Goal: Complete application form: Complete application form

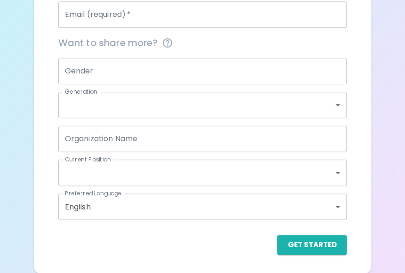
scroll to position [87, 0]
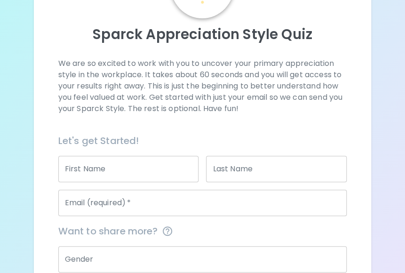
drag, startPoint x: 95, startPoint y: 167, endPoint x: 117, endPoint y: 174, distance: 23.1
click at [95, 167] on input "First Name" at bounding box center [128, 169] width 141 height 26
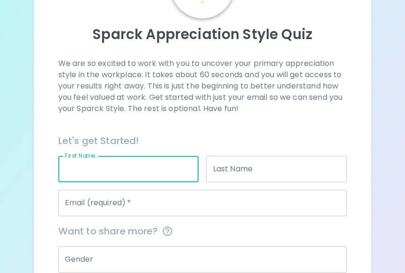
type input "Wanchana"
type input "Preedawongsakul"
type input "wanchana.preedawongsakul@seagate.com"
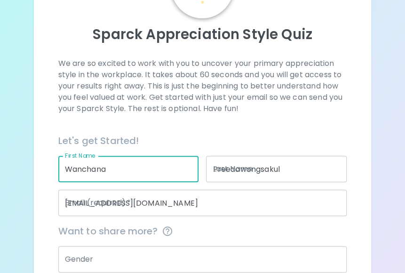
type input "DME"
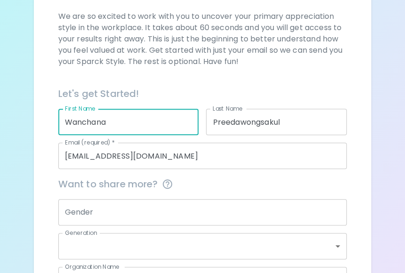
scroll to position [181, 0]
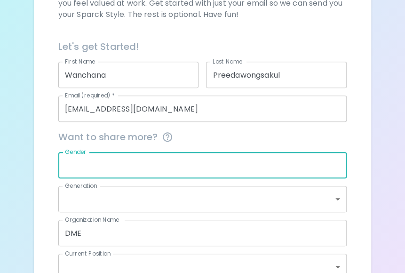
click at [116, 161] on input "Gender" at bounding box center [202, 165] width 289 height 26
type input "MALE"
type input "generation_y"
type input "mid_level"
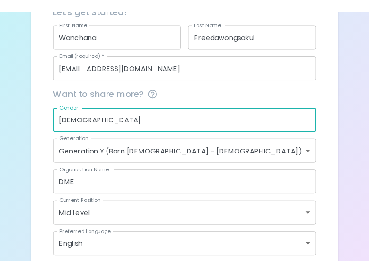
scroll to position [275, 0]
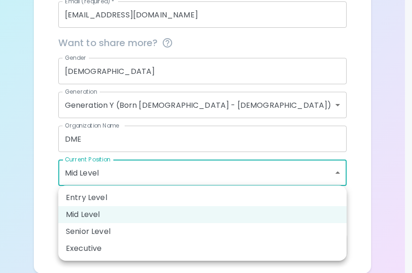
click at [133, 169] on div at bounding box center [206, 136] width 412 height 273
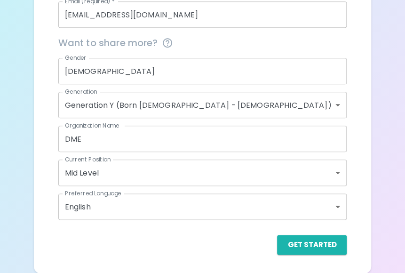
click at [211, 250] on div "Get Started" at bounding box center [202, 245] width 289 height 20
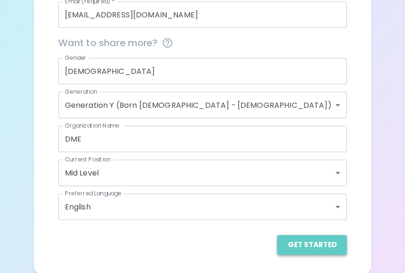
click at [325, 253] on button "Get Started" at bounding box center [312, 245] width 70 height 20
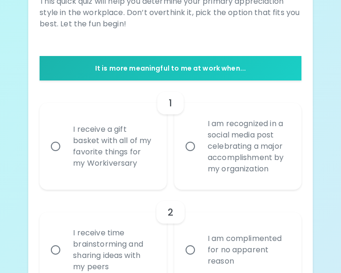
scroll to position [213, 0]
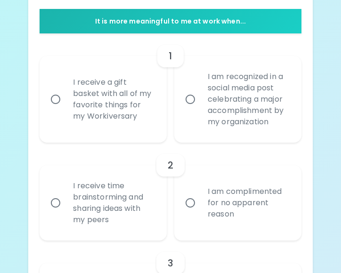
click at [56, 102] on input "I receive a gift basket with all of my favorite things for my Workiversary" at bounding box center [56, 99] width 20 height 20
radio input "true"
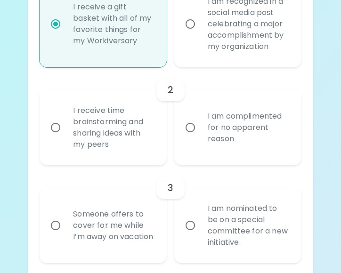
scroll to position [241, 0]
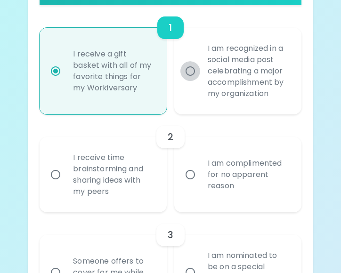
click at [192, 73] on input "I am recognized in a social media post celebrating a major accomplishment by my…" at bounding box center [190, 71] width 20 height 20
radio input "true"
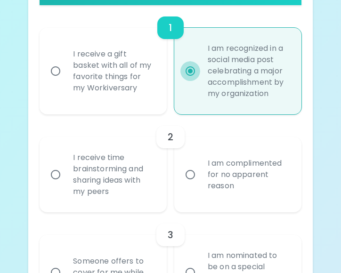
click at [191, 72] on input "I am recognized in a social media post celebrating a major accomplishment by my…" at bounding box center [190, 71] width 20 height 20
click at [58, 174] on input "I receive time brainstorming and sharing ideas with my peers" at bounding box center [56, 175] width 20 height 20
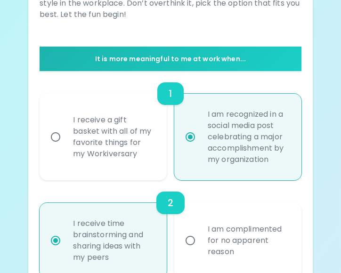
scroll to position [222, 0]
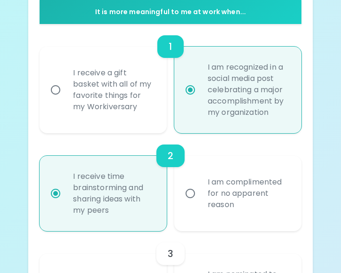
radio input "true"
drag, startPoint x: 186, startPoint y: 192, endPoint x: 212, endPoint y: 190, distance: 26.9
click at [190, 192] on input "I am complimented for no apparent reason" at bounding box center [190, 194] width 20 height 20
radio input "true"
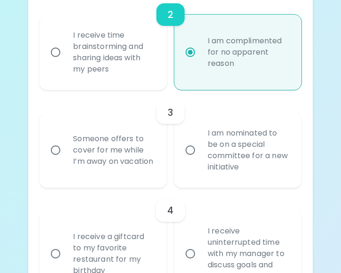
scroll to position [411, 0]
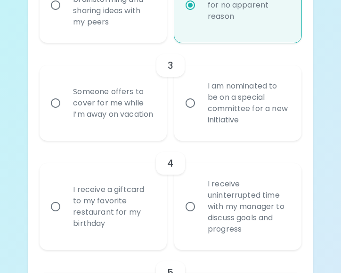
radio input "true"
drag, startPoint x: 191, startPoint y: 105, endPoint x: 215, endPoint y: 113, distance: 25.5
click at [192, 104] on input "I am nominated to be on a special committee for a new initiative" at bounding box center [190, 103] width 20 height 20
radio input "false"
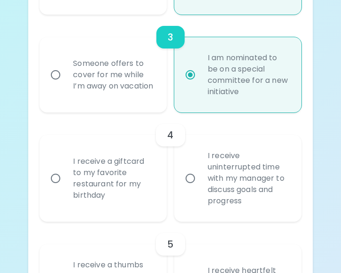
scroll to position [486, 0]
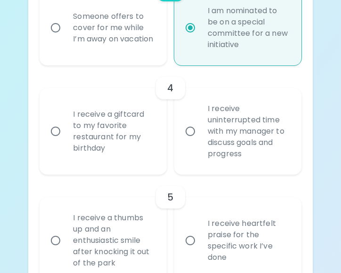
radio input "true"
click at [194, 127] on input "I receive uninterrupted time with my manager to discuss goals and progress" at bounding box center [190, 131] width 20 height 20
radio input "false"
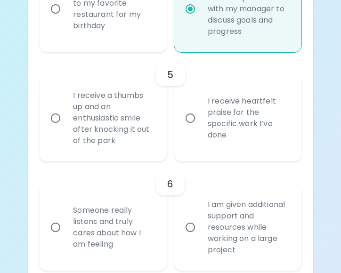
scroll to position [655, 0]
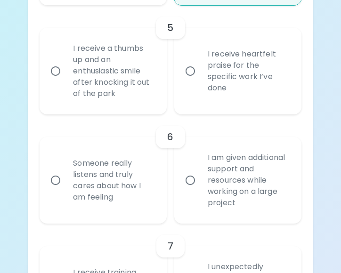
radio input "true"
click at [190, 74] on input "I receive heartfelt praise for the specific work I’ve done" at bounding box center [190, 71] width 20 height 20
radio input "false"
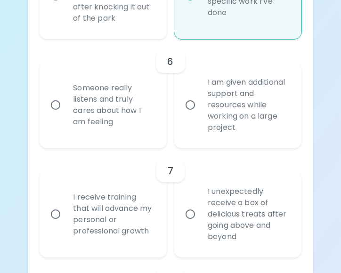
scroll to position [684, 0]
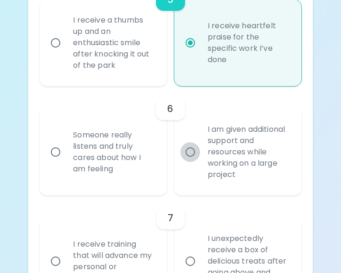
radio input "true"
click at [191, 153] on input "I am given additional support and resources while working on a large project" at bounding box center [190, 152] width 20 height 20
radio input "false"
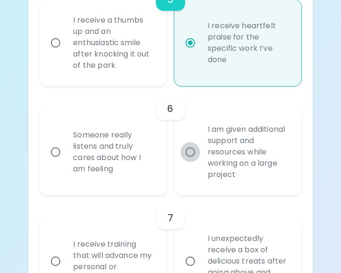
radio input "false"
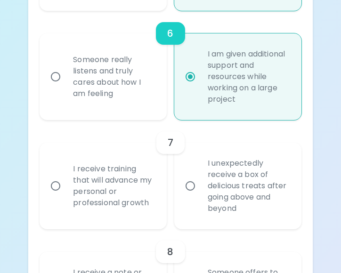
scroll to position [853, 0]
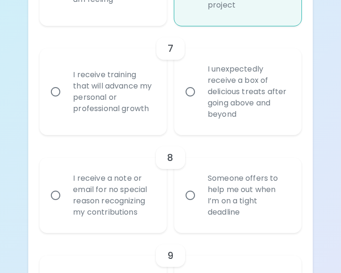
radio input "true"
click at [56, 92] on input "I receive training that will advance my personal or professional growth" at bounding box center [56, 92] width 20 height 20
radio input "false"
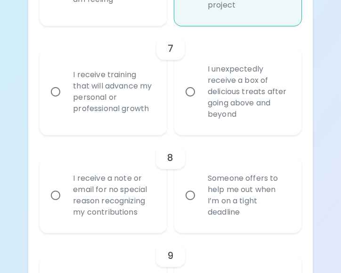
radio input "false"
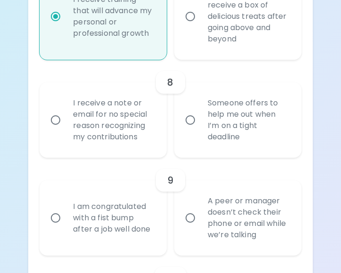
scroll to position [976, 0]
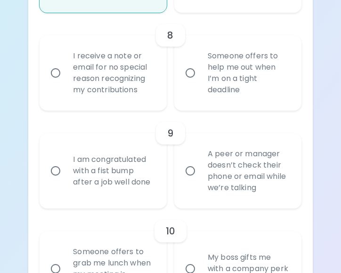
radio input "true"
click at [57, 73] on input "I receive a note or email for no special reason recognizing my contributions" at bounding box center [56, 73] width 20 height 20
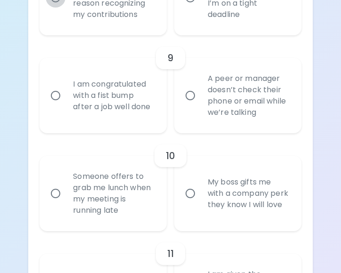
radio input "false"
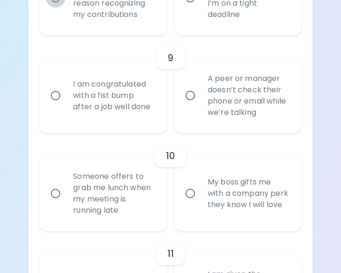
radio input "false"
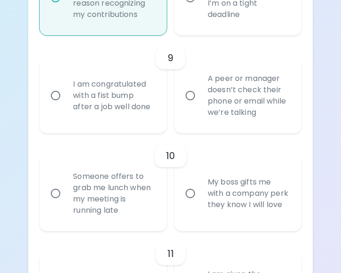
radio input "true"
click at [189, 95] on input "A peer or manager doesn’t check their phone or email while we’re talking" at bounding box center [190, 96] width 20 height 20
radio input "false"
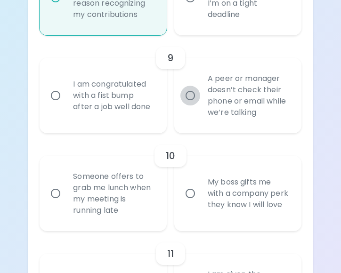
radio input "false"
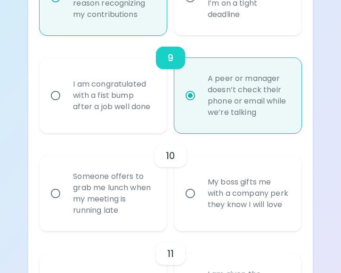
scroll to position [1126, 0]
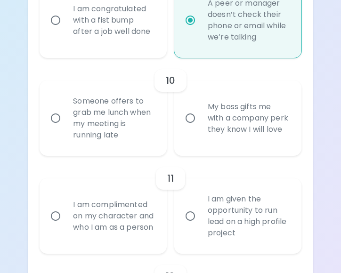
radio input "true"
click at [73, 113] on div "Someone offers to grab me lunch when my meeting is running late" at bounding box center [113, 118] width 96 height 68
click at [65, 113] on input "Someone offers to grab me lunch when my meeting is running late" at bounding box center [56, 118] width 20 height 20
radio input "false"
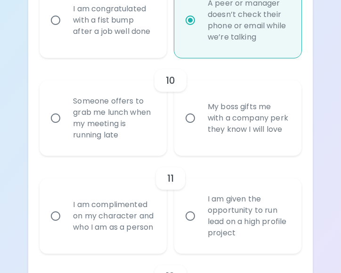
radio input "false"
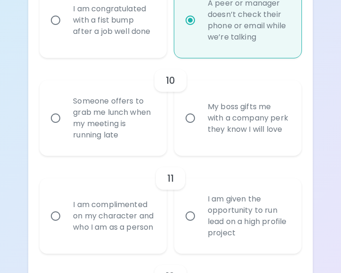
radio input "false"
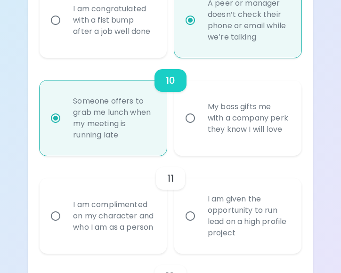
scroll to position [1202, 0]
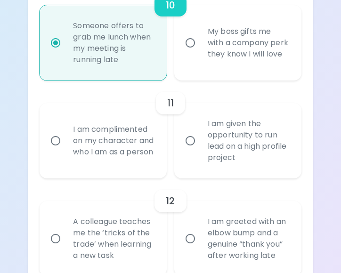
radio input "true"
click at [120, 150] on div "I am complimented on my character and who I am as a person" at bounding box center [113, 141] width 96 height 56
click at [65, 150] on input "I am complimented on my character and who I am as a person" at bounding box center [56, 141] width 20 height 20
radio input "false"
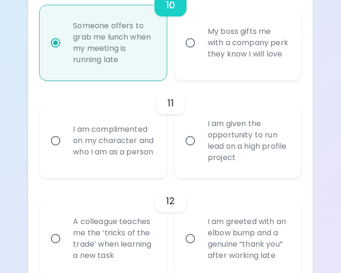
radio input "false"
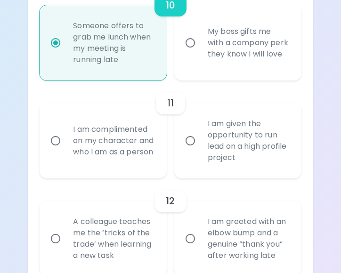
radio input "false"
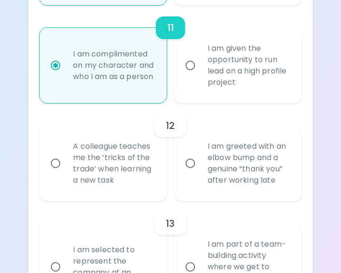
radio input "true"
click at [91, 163] on div "A colleague teaches me the ‘tricks of the trade’ when learning a new task" at bounding box center [113, 163] width 96 height 68
click at [65, 163] on input "A colleague teaches me the ‘tricks of the trade’ when learning a new task" at bounding box center [56, 163] width 20 height 20
radio input "false"
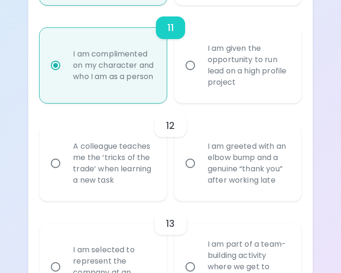
radio input "false"
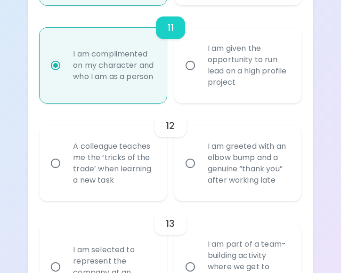
radio input "false"
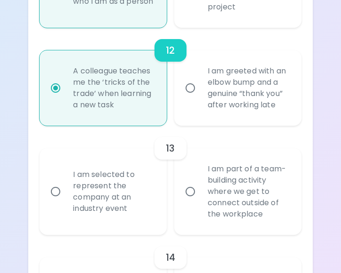
radio input "true"
click at [221, 188] on div "I am part of a team-building activity where we get to connect outside of the wo…" at bounding box center [248, 191] width 96 height 79
click at [200, 188] on input "I am part of a team-building activity where we get to connect outside of the wo…" at bounding box center [190, 192] width 20 height 20
radio input "false"
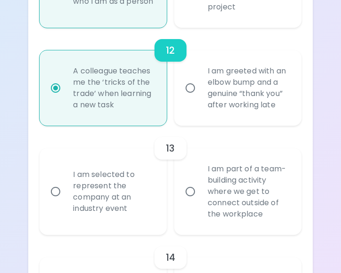
radio input "false"
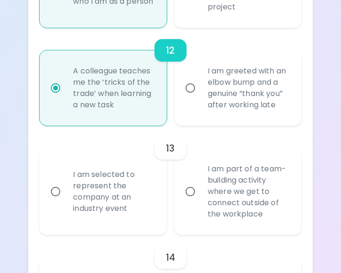
radio input "false"
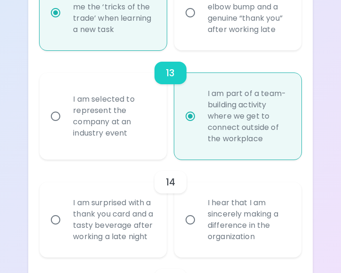
scroll to position [1475, 0]
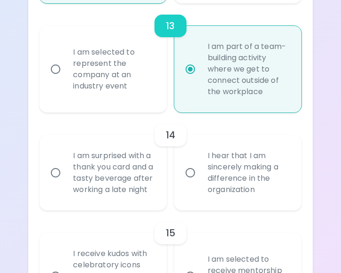
radio input "true"
click at [194, 179] on input "I hear that I am sincerely making a difference in the organization" at bounding box center [190, 173] width 20 height 20
radio input "false"
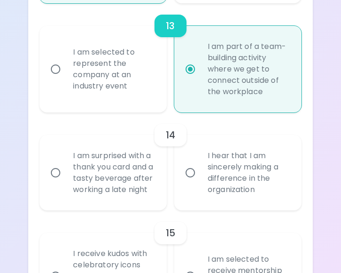
radio input "false"
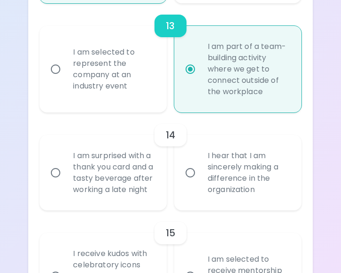
radio input "false"
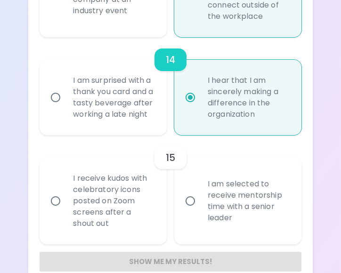
scroll to position [1578, 0]
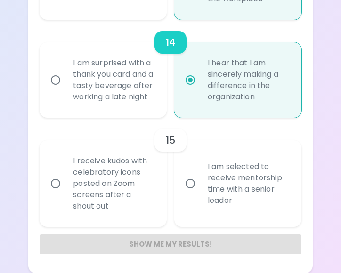
radio input "true"
click at [193, 183] on input "I am selected to receive mentorship time with a senior leader" at bounding box center [190, 184] width 20 height 20
radio input "false"
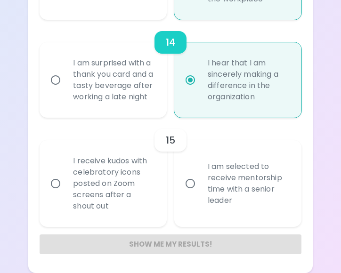
radio input "false"
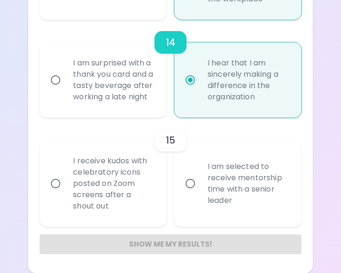
radio input "false"
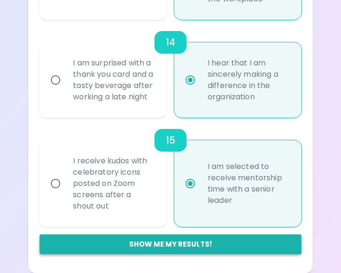
radio input "true"
click at [173, 246] on button "Show me my results!" at bounding box center [170, 244] width 261 height 20
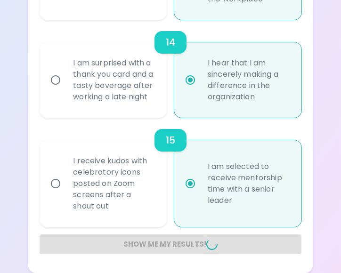
radio input "false"
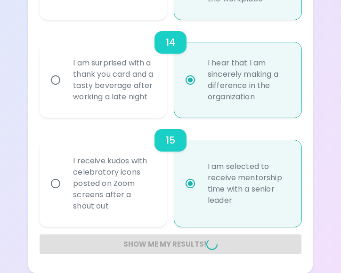
radio input "false"
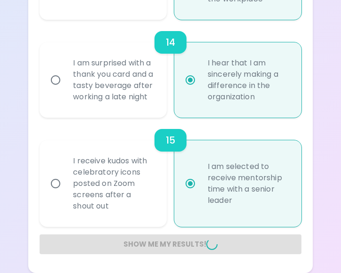
radio input "false"
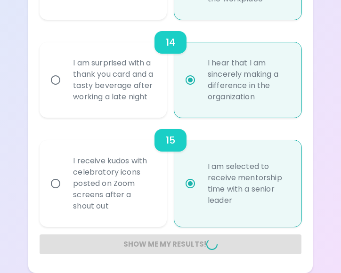
radio input "false"
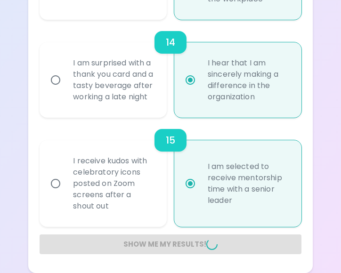
radio input "false"
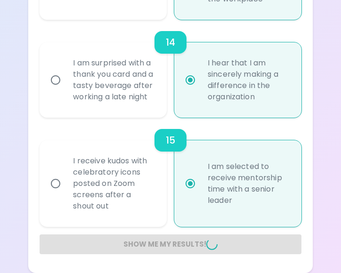
radio input "false"
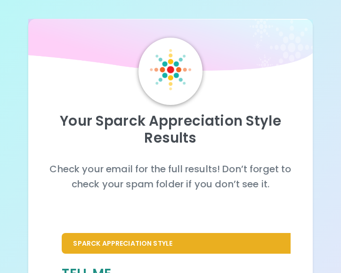
scroll to position [188, 0]
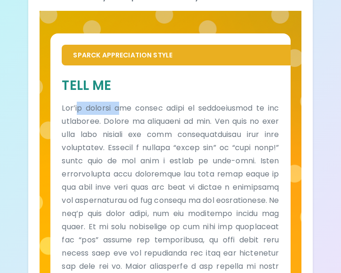
drag, startPoint x: 81, startPoint y: 104, endPoint x: 133, endPoint y: 112, distance: 52.4
click at [133, 112] on p at bounding box center [170, 240] width 217 height 277
drag, startPoint x: 133, startPoint y: 112, endPoint x: 147, endPoint y: 153, distance: 42.7
click at [147, 153] on p at bounding box center [170, 240] width 217 height 277
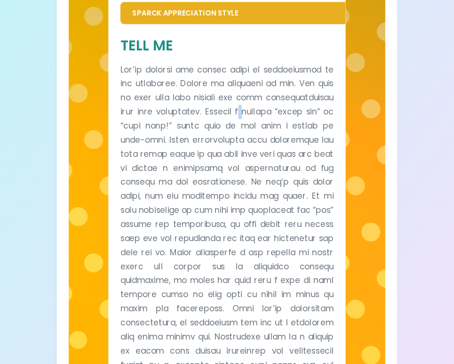
scroll to position [235, 0]
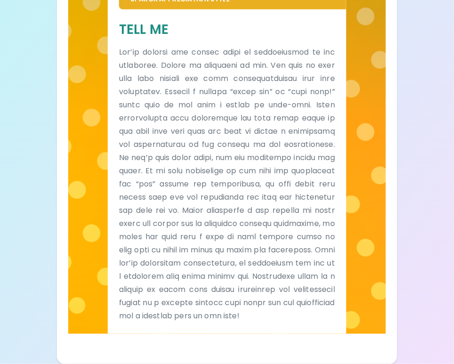
click at [318, 73] on p at bounding box center [227, 184] width 216 height 277
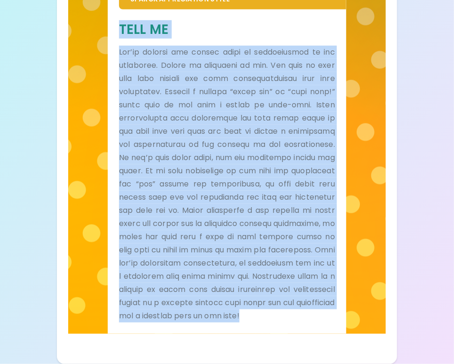
drag, startPoint x: 120, startPoint y: 20, endPoint x: 291, endPoint y: 325, distance: 350.1
click at [291, 273] on div "Tell Me" at bounding box center [227, 172] width 216 height 302
copy div "Tell Me You’re someone who values words of appreciation in the workplace. Prais…"
click at [200, 210] on p at bounding box center [227, 184] width 216 height 277
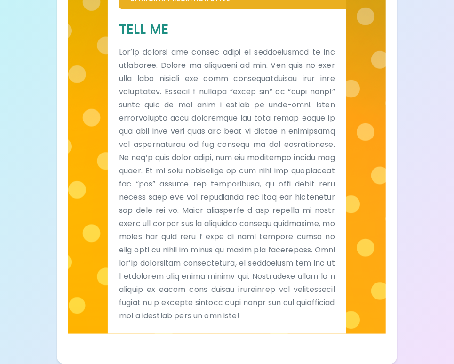
scroll to position [179, 0]
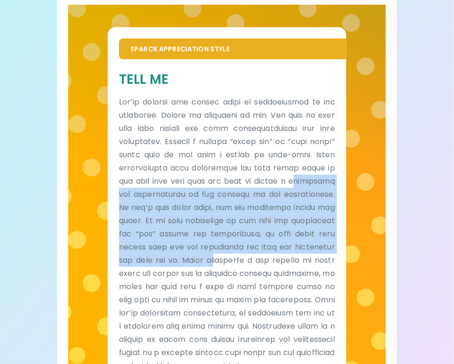
drag, startPoint x: 124, startPoint y: 188, endPoint x: 290, endPoint y: 266, distance: 183.2
click at [290, 266] on p at bounding box center [227, 234] width 216 height 277
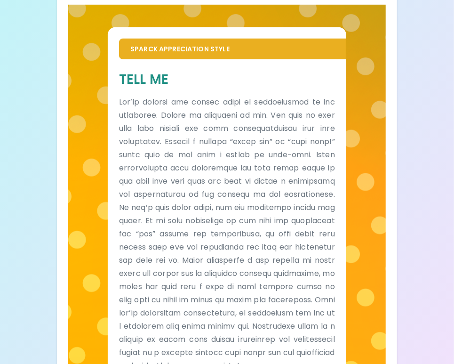
drag, startPoint x: 290, startPoint y: 266, endPoint x: 174, endPoint y: 288, distance: 117.7
click at [174, 273] on p at bounding box center [227, 234] width 216 height 277
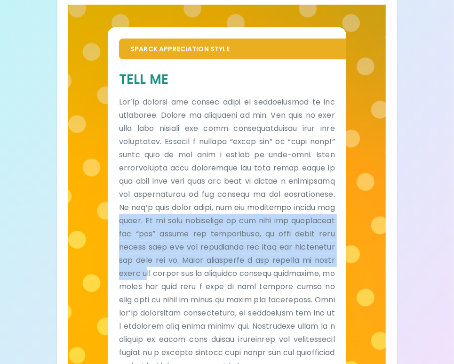
drag, startPoint x: 202, startPoint y: 223, endPoint x: 235, endPoint y: 279, distance: 65.5
click at [235, 273] on p at bounding box center [227, 234] width 216 height 277
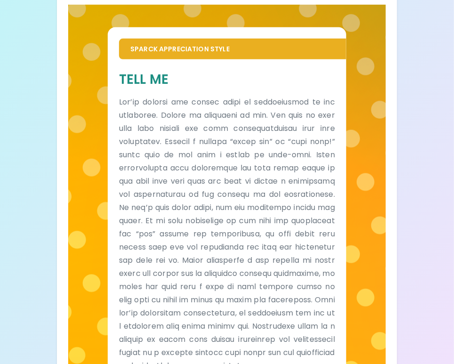
drag, startPoint x: 235, startPoint y: 279, endPoint x: 171, endPoint y: 145, distance: 149.3
click at [171, 145] on p at bounding box center [227, 234] width 216 height 277
